Goal: Navigation & Orientation: Find specific page/section

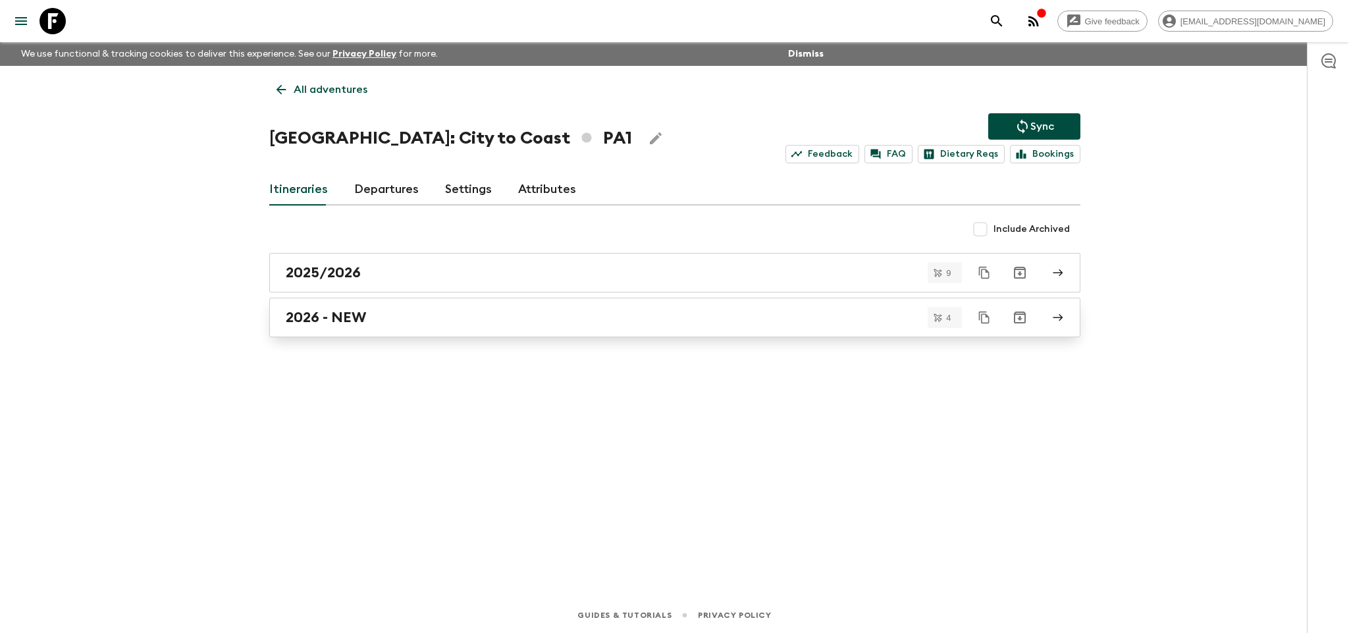
click at [478, 315] on div "2026 - NEW" at bounding box center [662, 317] width 753 height 17
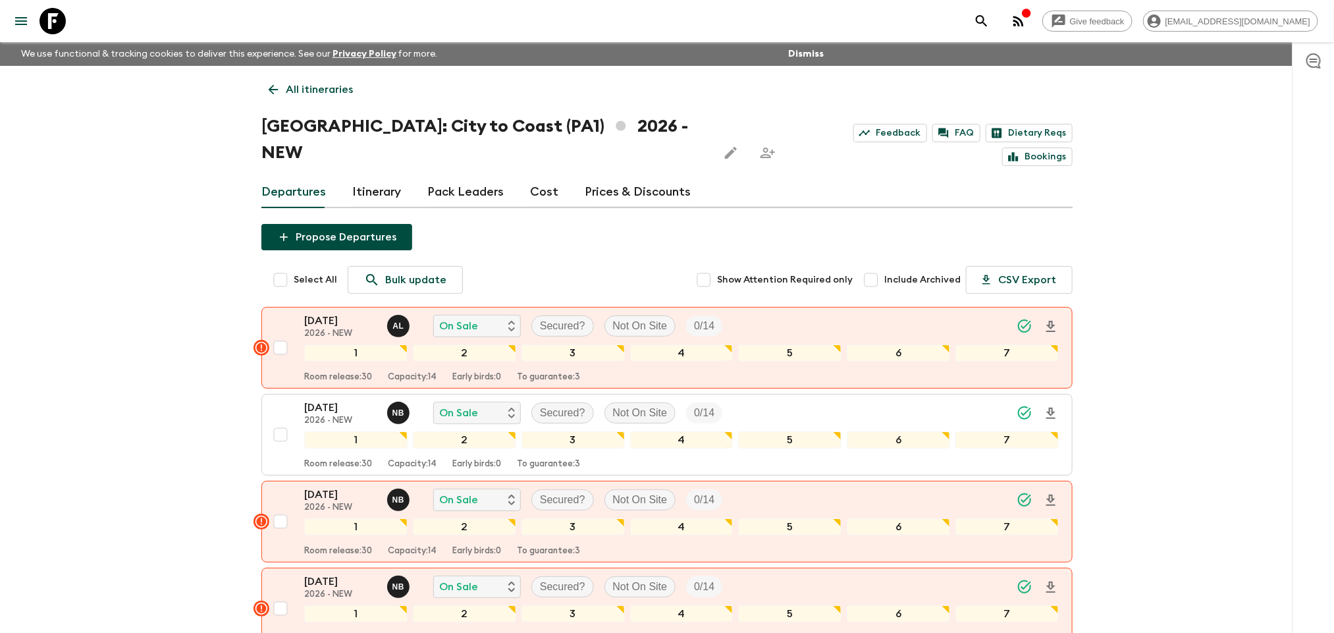
click at [22, 22] on icon "menu" at bounding box center [21, 21] width 16 height 16
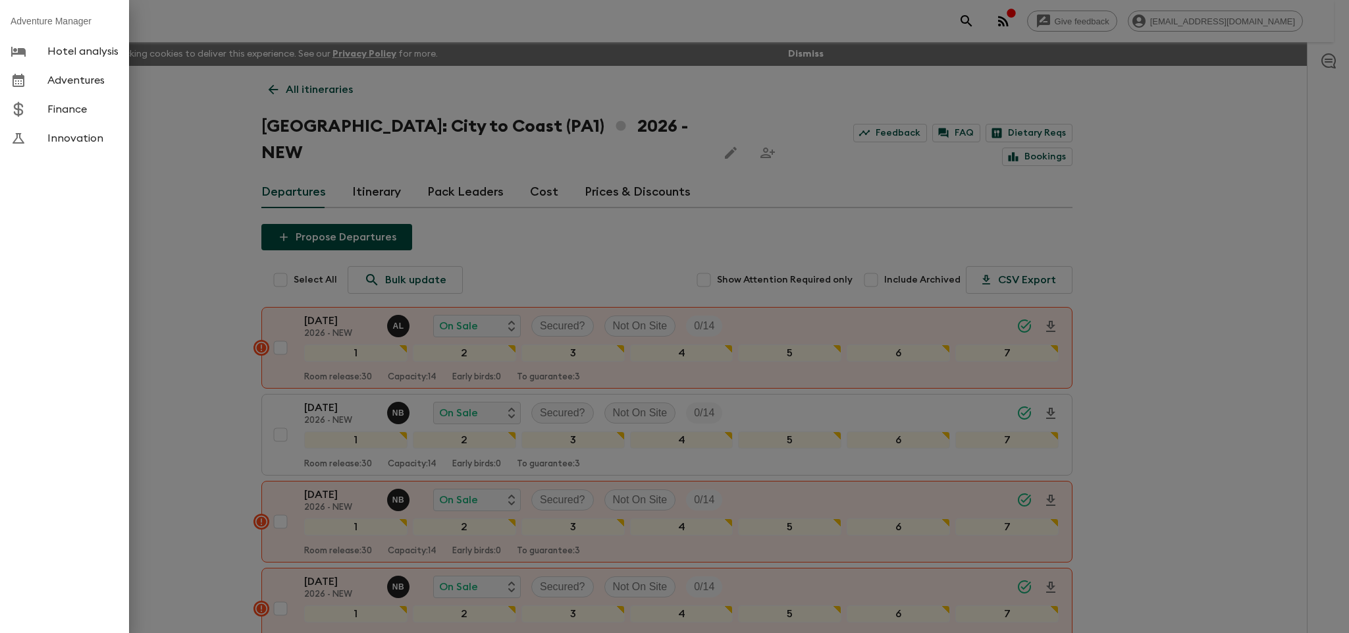
click at [95, 62] on link "Hotel analysis" at bounding box center [64, 51] width 129 height 29
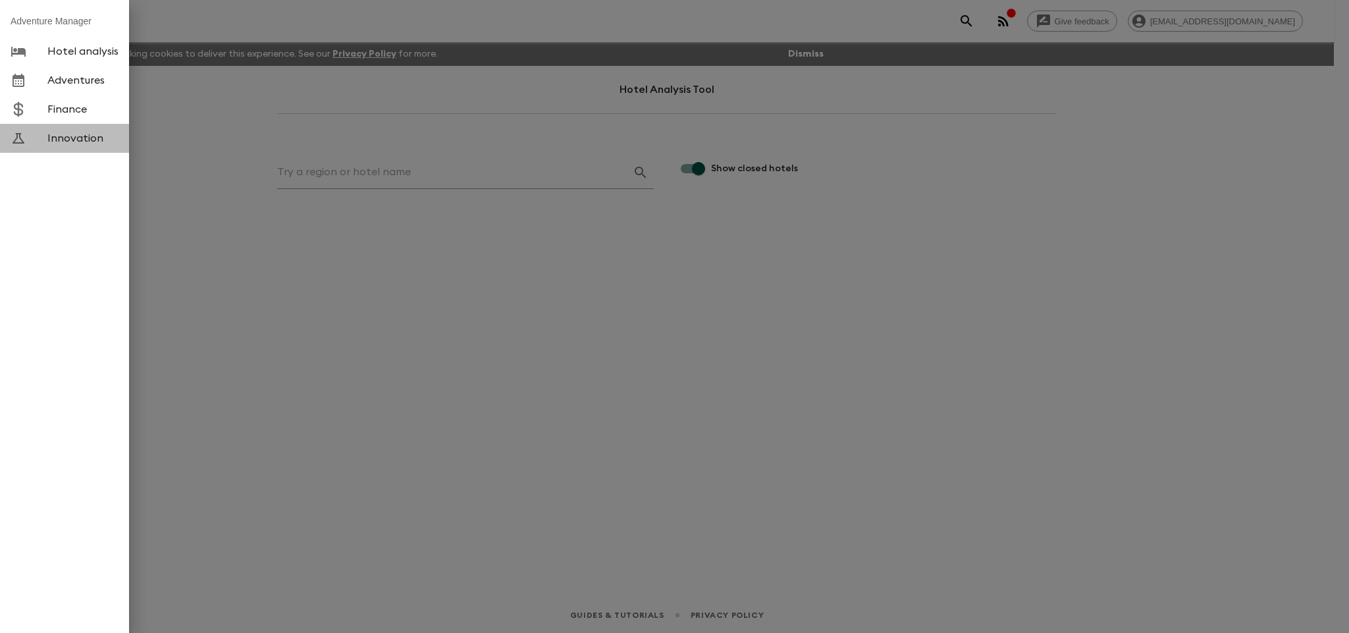
click at [68, 137] on span "Innovation" at bounding box center [82, 138] width 71 height 13
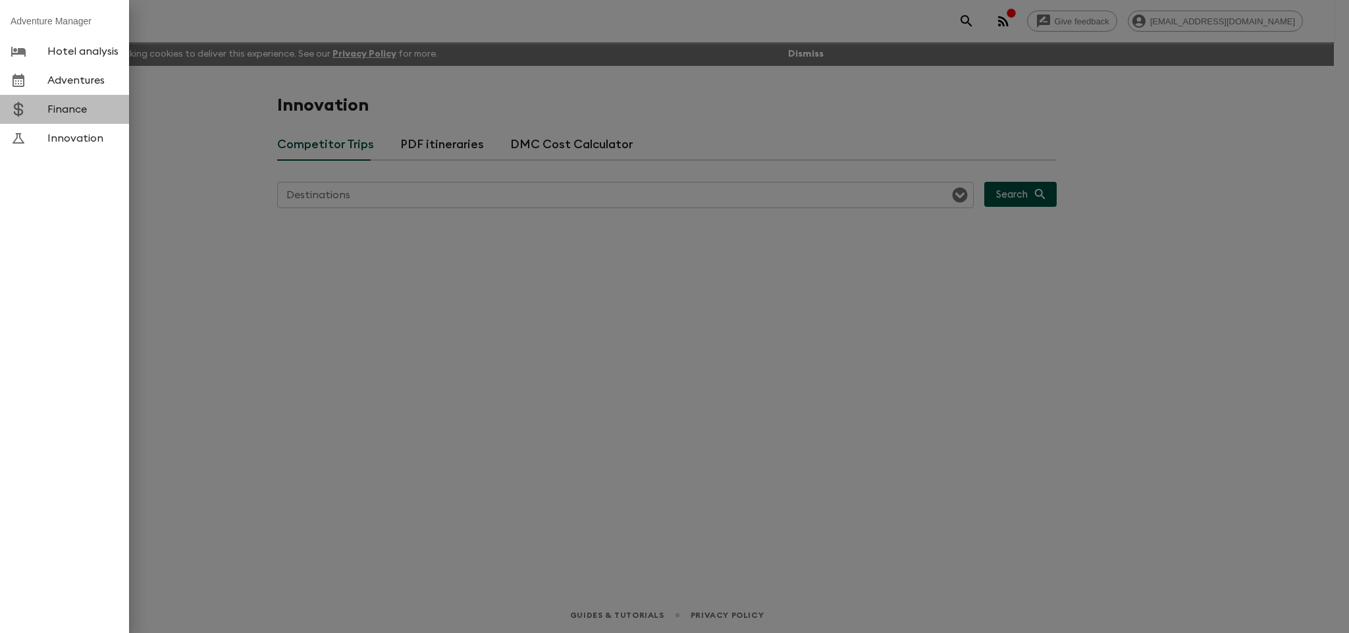
click at [73, 119] on link "Finance" at bounding box center [64, 109] width 129 height 29
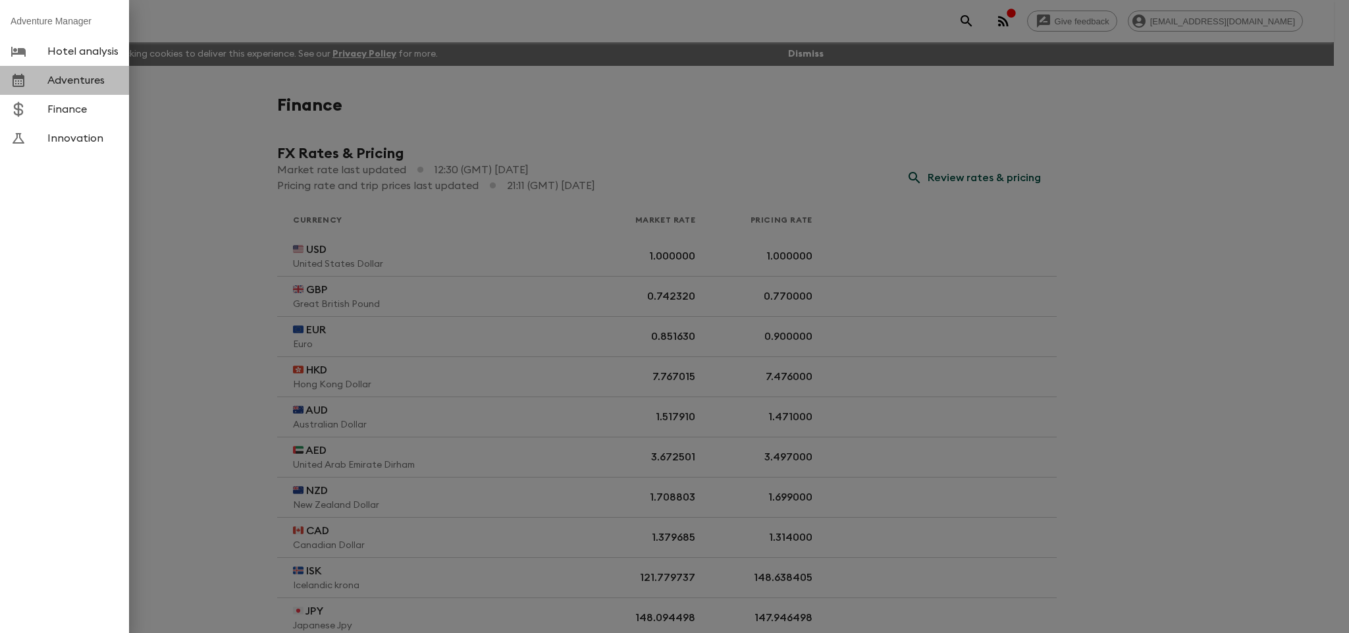
click at [78, 73] on link "Adventures" at bounding box center [64, 80] width 129 height 29
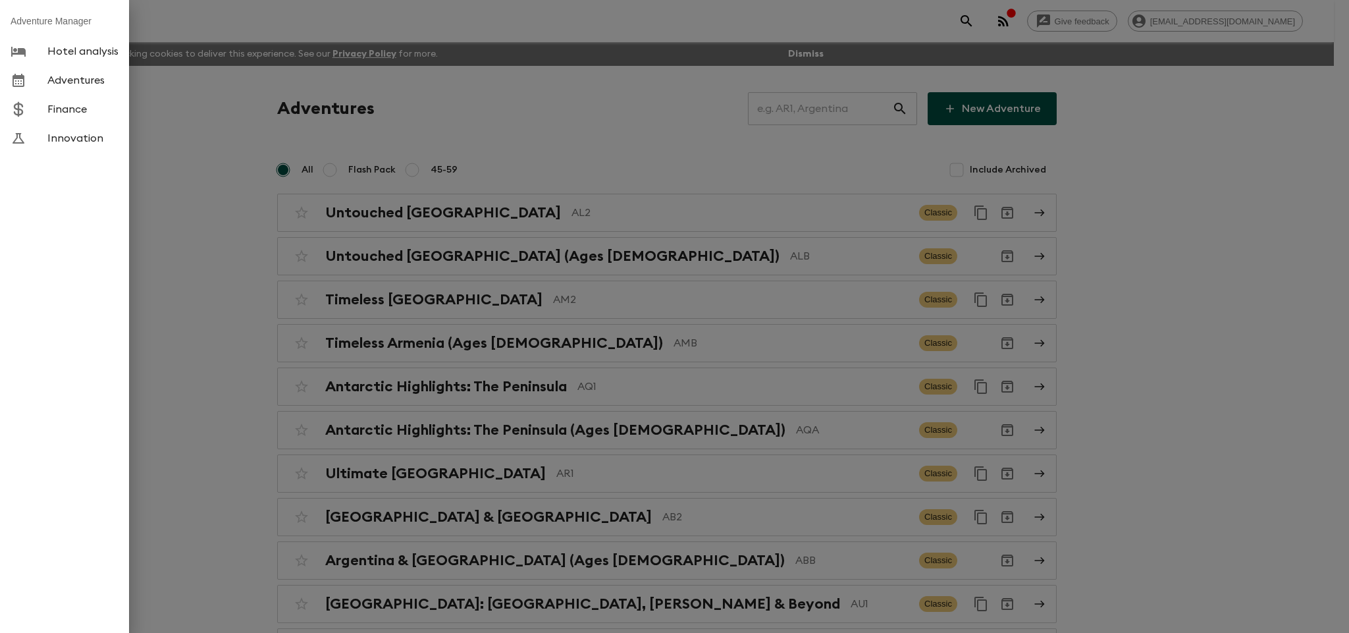
click at [247, 43] on div at bounding box center [674, 316] width 1349 height 633
